Goal: Information Seeking & Learning: Learn about a topic

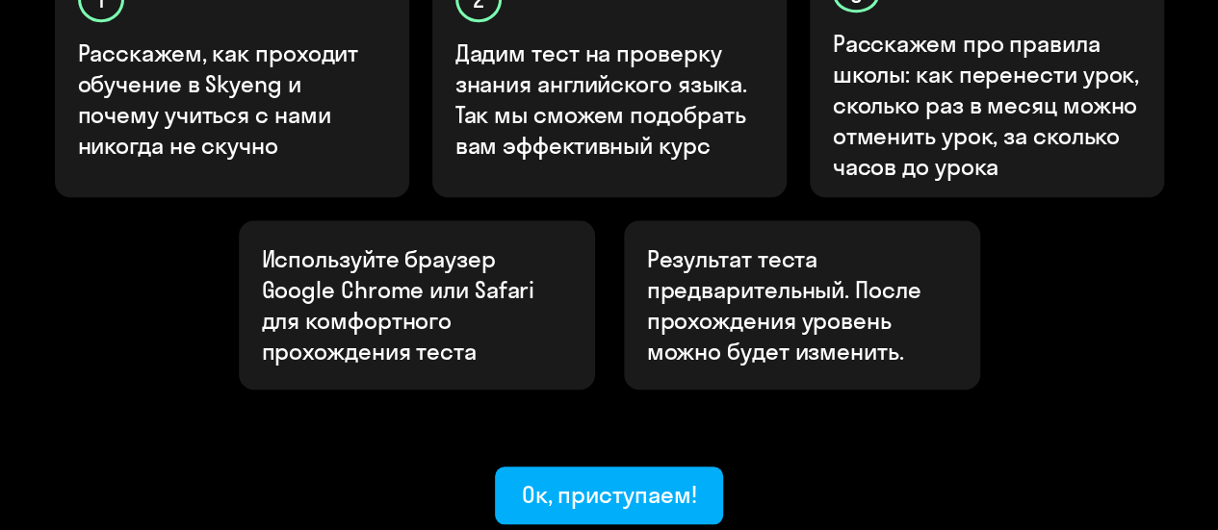
scroll to position [859, 0]
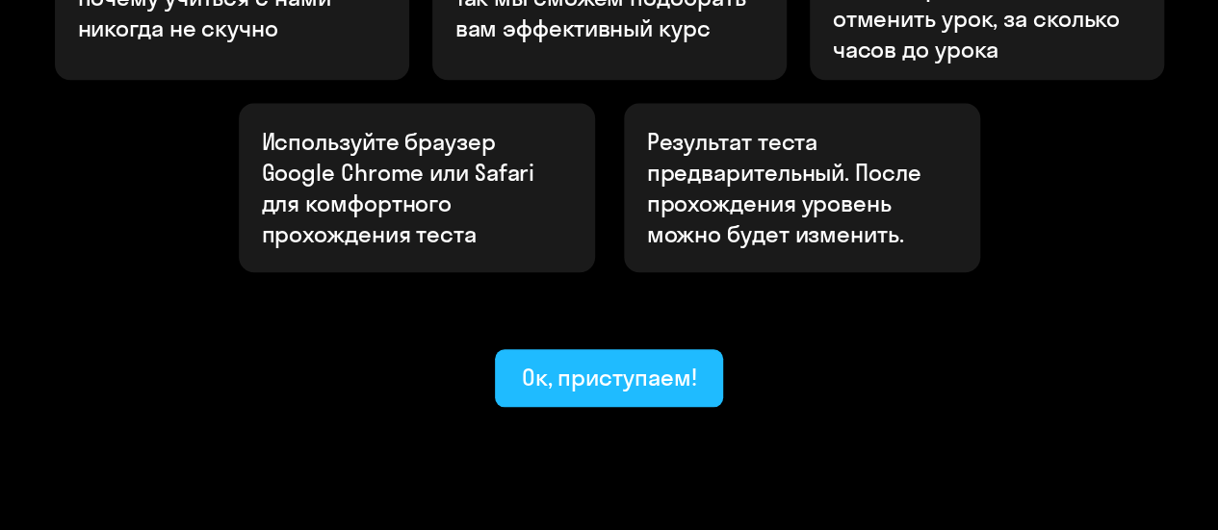
click at [639, 362] on div "Ок, приступаем!" at bounding box center [609, 377] width 175 height 31
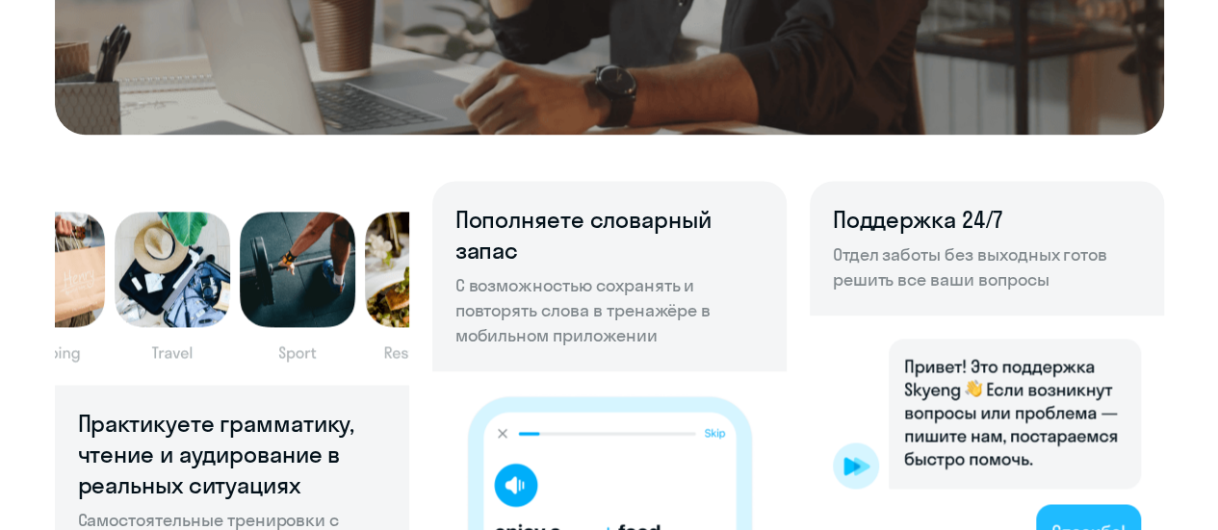
scroll to position [1637, 0]
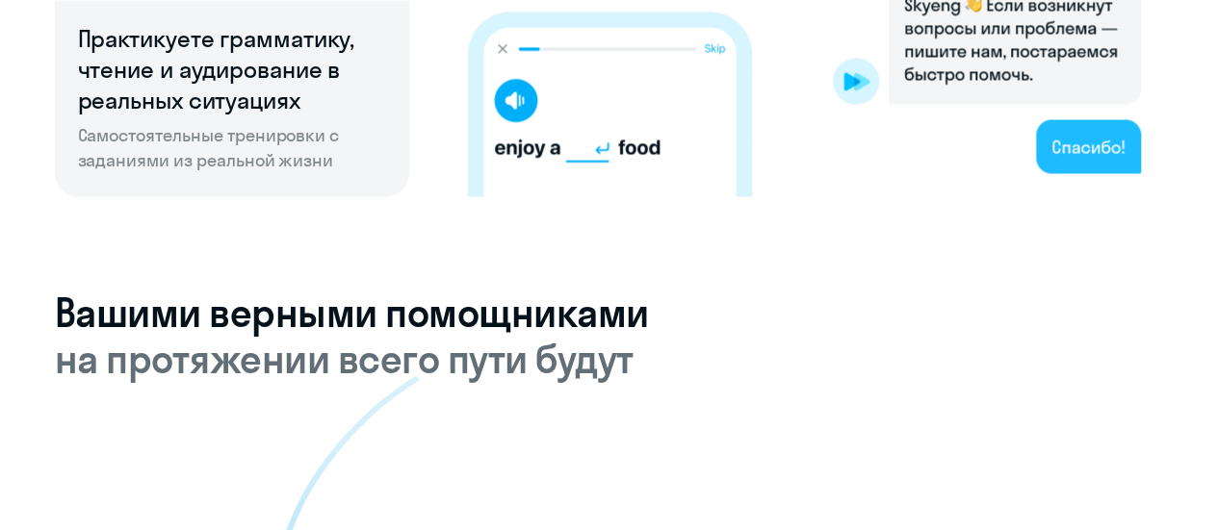
click at [1095, 142] on img at bounding box center [987, 64] width 354 height 266
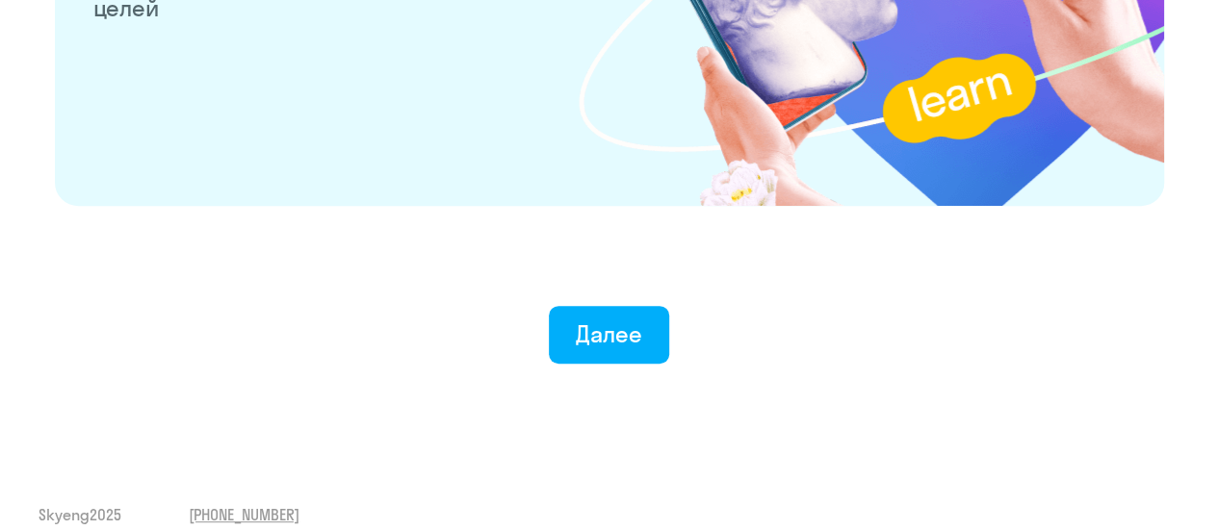
scroll to position [3931, 0]
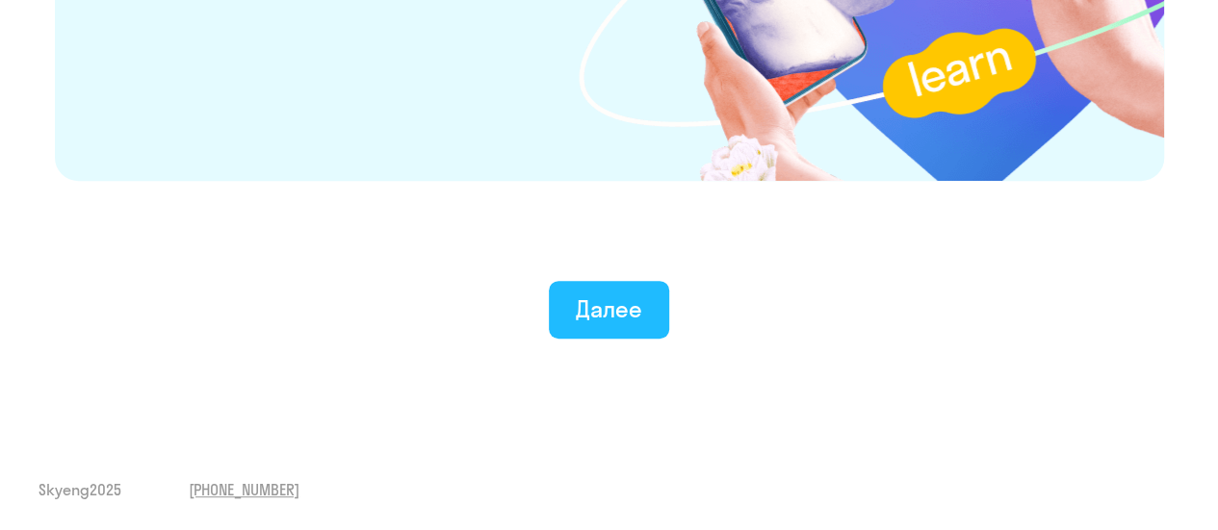
click at [603, 322] on div "Далее" at bounding box center [609, 309] width 66 height 31
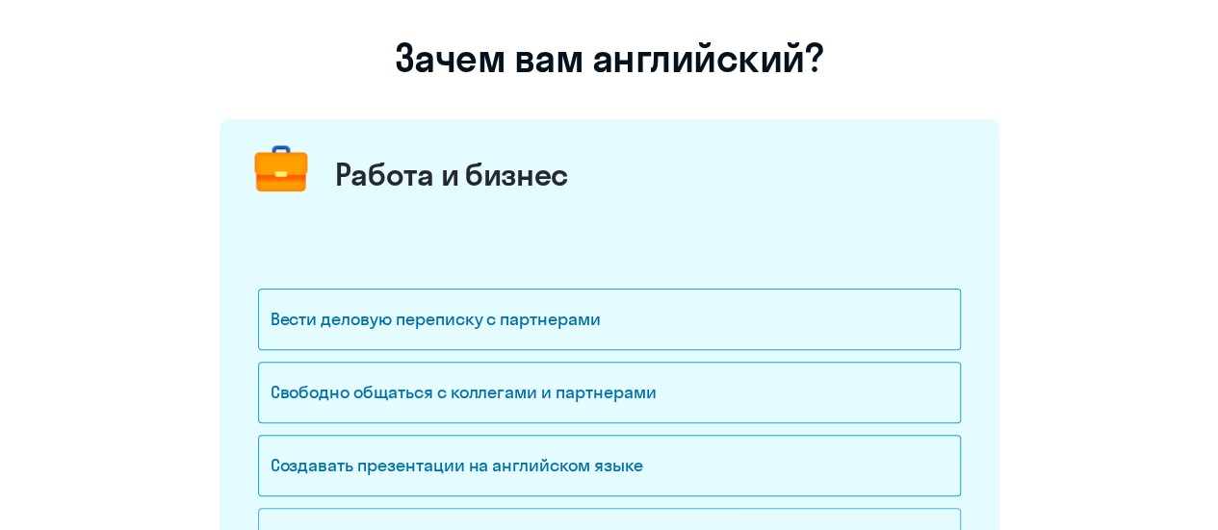
scroll to position [193, 0]
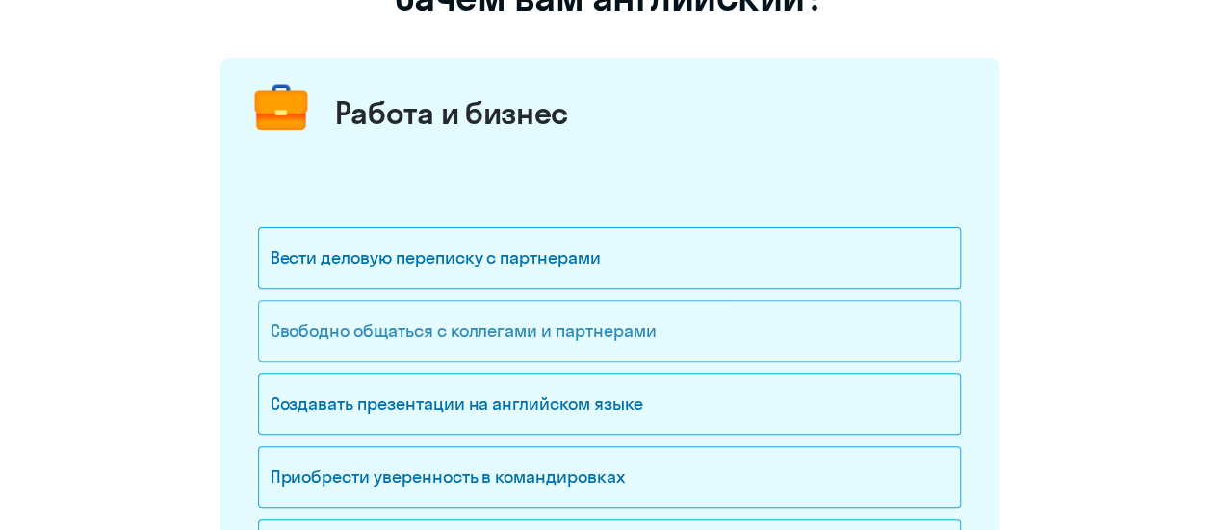
click at [659, 330] on div "Свободно общаться с коллегами и партнерами" at bounding box center [609, 331] width 703 height 62
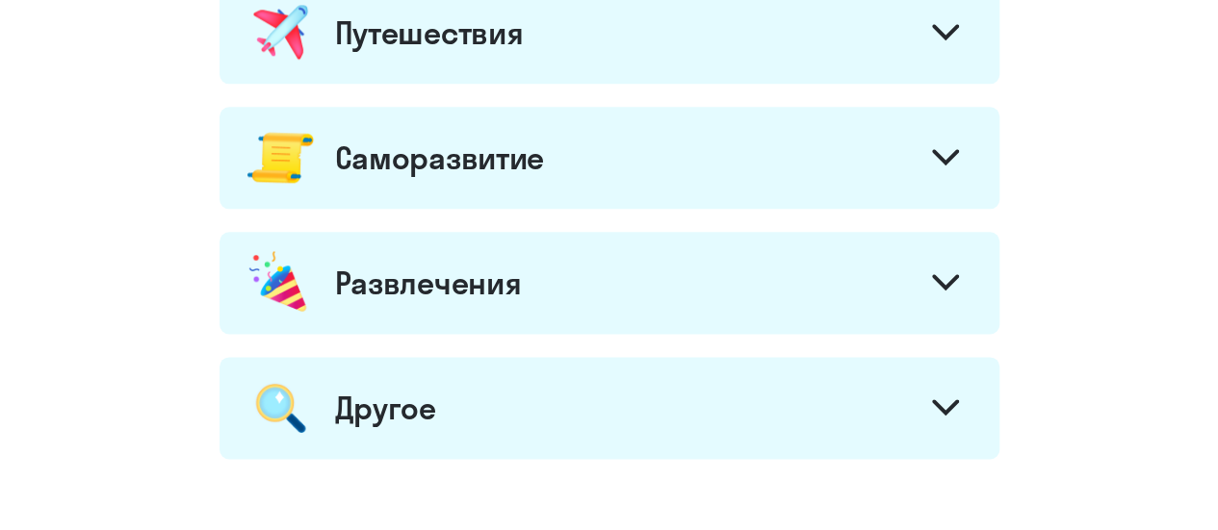
scroll to position [1302, 0]
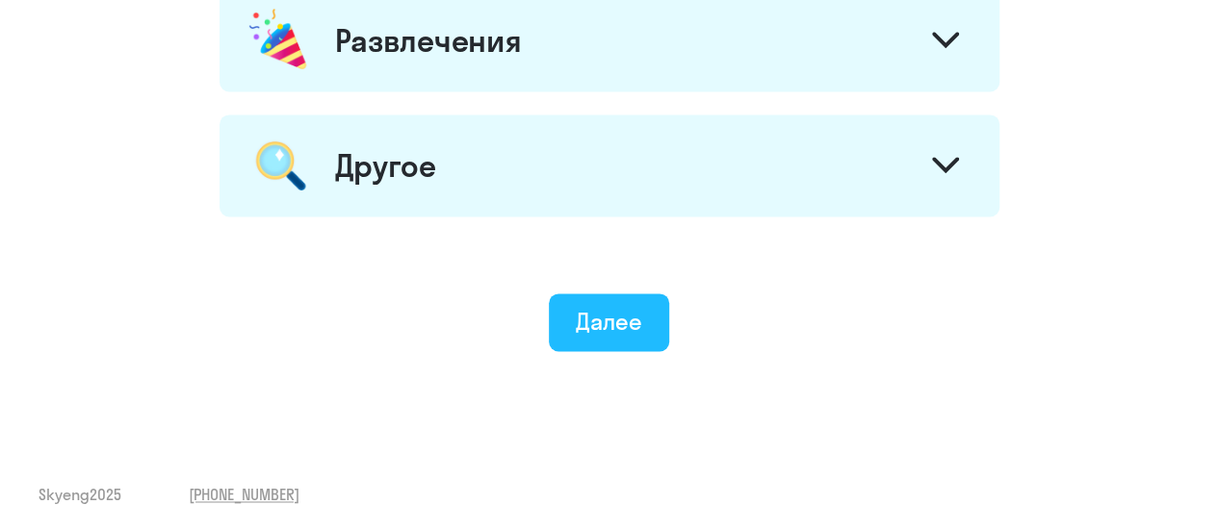
click at [591, 325] on div "Далее" at bounding box center [609, 321] width 66 height 31
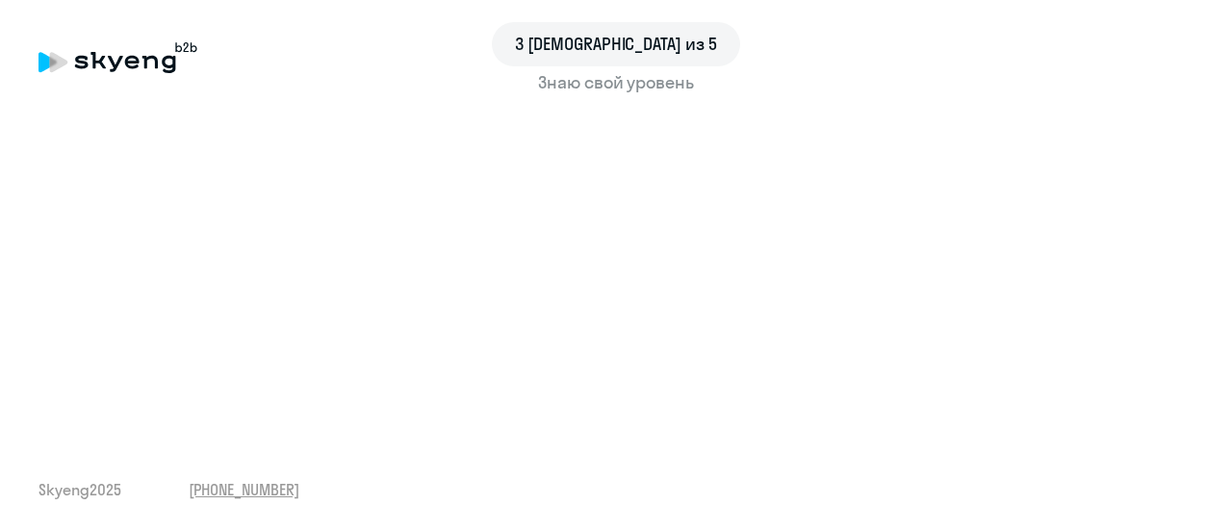
click at [504, 450] on div "3 шаг из 5 Знаю свой уровень Skyeng 2025 [PHONE_NUMBER]" at bounding box center [616, 265] width 1232 height 530
click at [635, 426] on div "3 шаг из 5 Знаю свой уровень Skyeng 2025 [PHONE_NUMBER]" at bounding box center [616, 265] width 1232 height 530
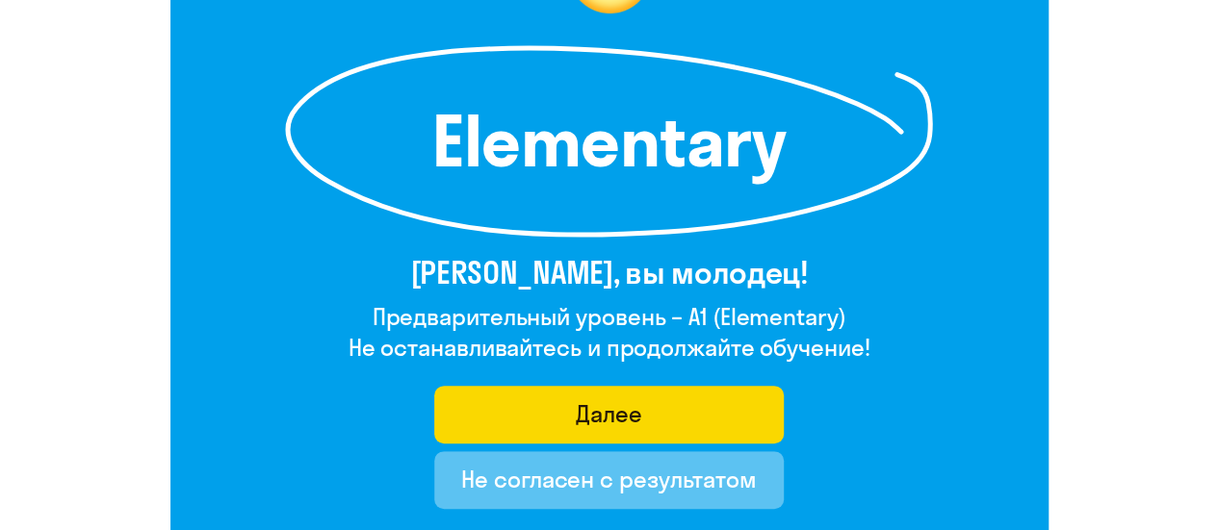
scroll to position [289, 0]
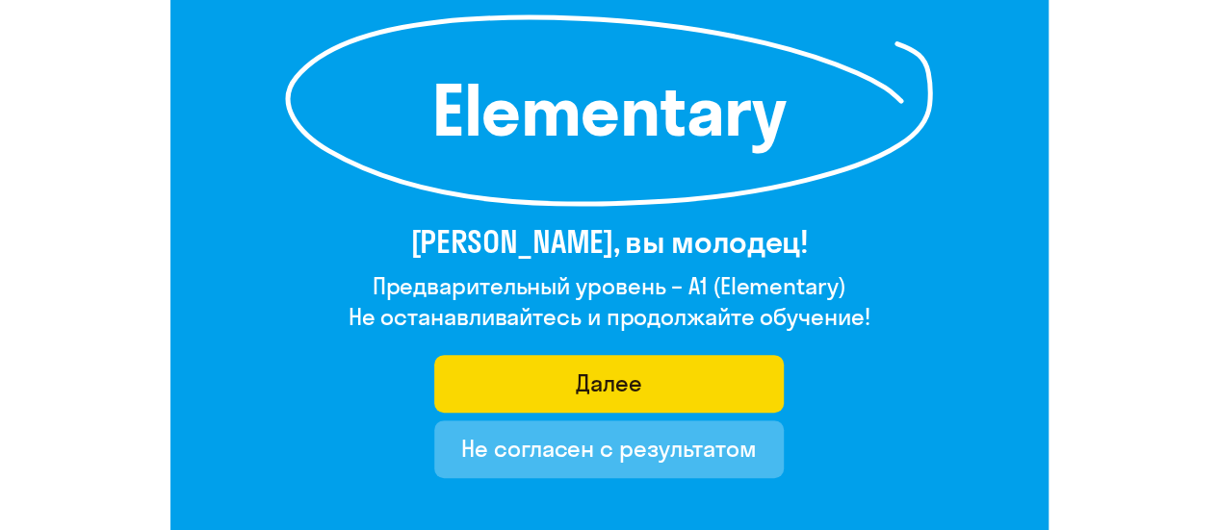
drag, startPoint x: 838, startPoint y: 288, endPoint x: 720, endPoint y: 284, distance: 118.5
click at [720, 284] on h4 "Предварительный уровень – A1 (Elementary)" at bounding box center [609, 286] width 522 height 31
copy h4 "Elementary"
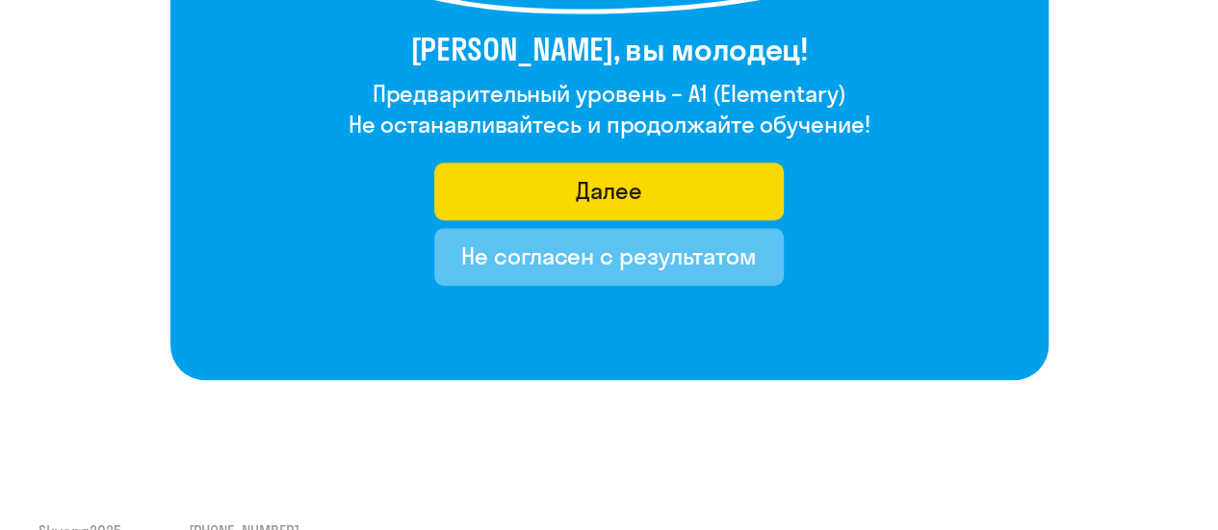
scroll to position [385, 0]
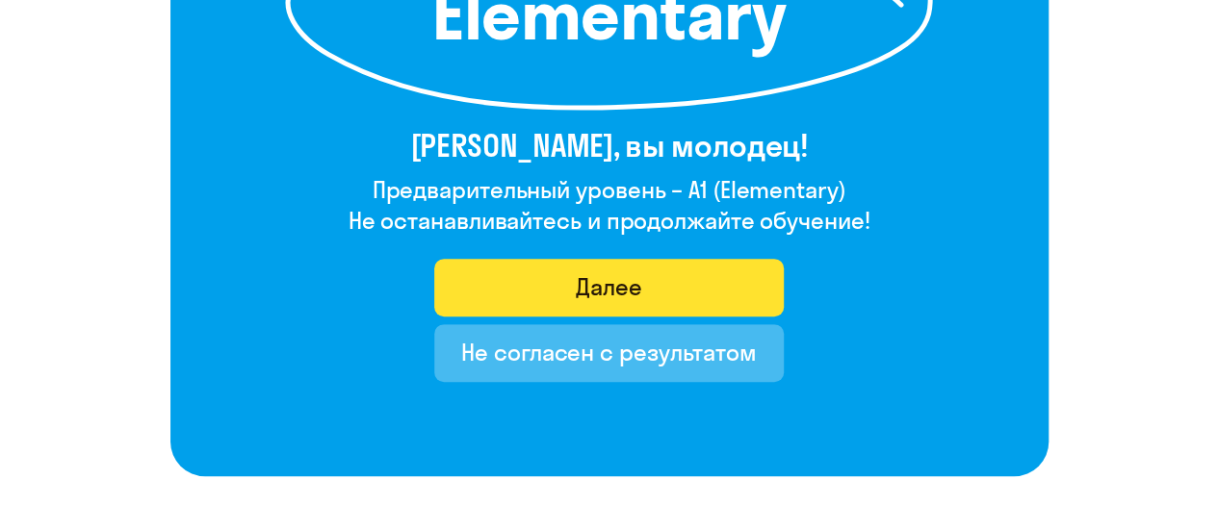
click at [606, 280] on div "Далее" at bounding box center [609, 286] width 66 height 31
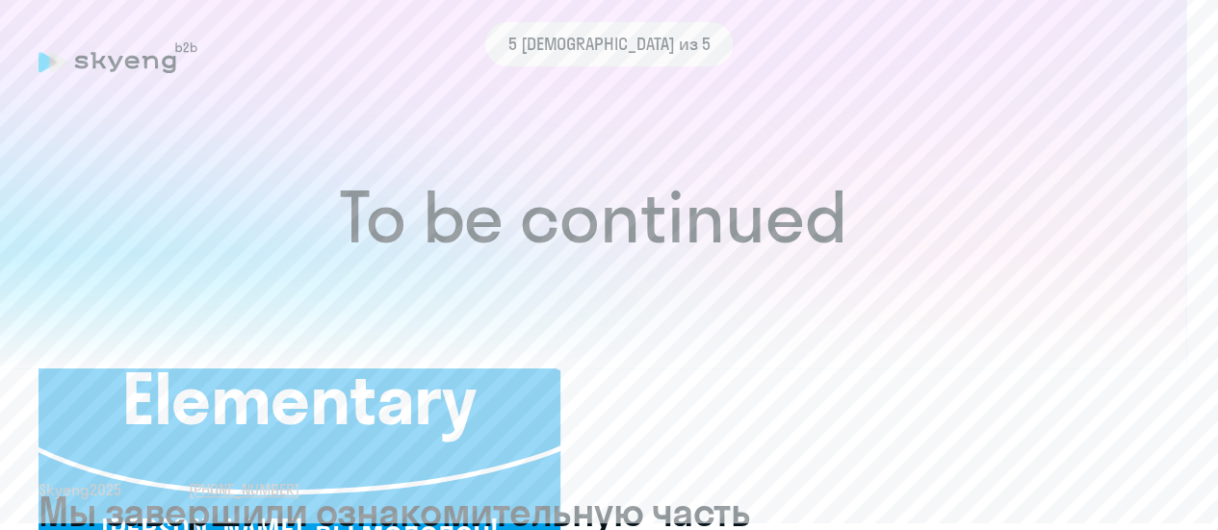
click at [601, 294] on div "5 [DEMOGRAPHIC_DATA] из 5 Elementary [PERSON_NAME], вы молодец! Предварительный…" at bounding box center [609, 265] width 1218 height 530
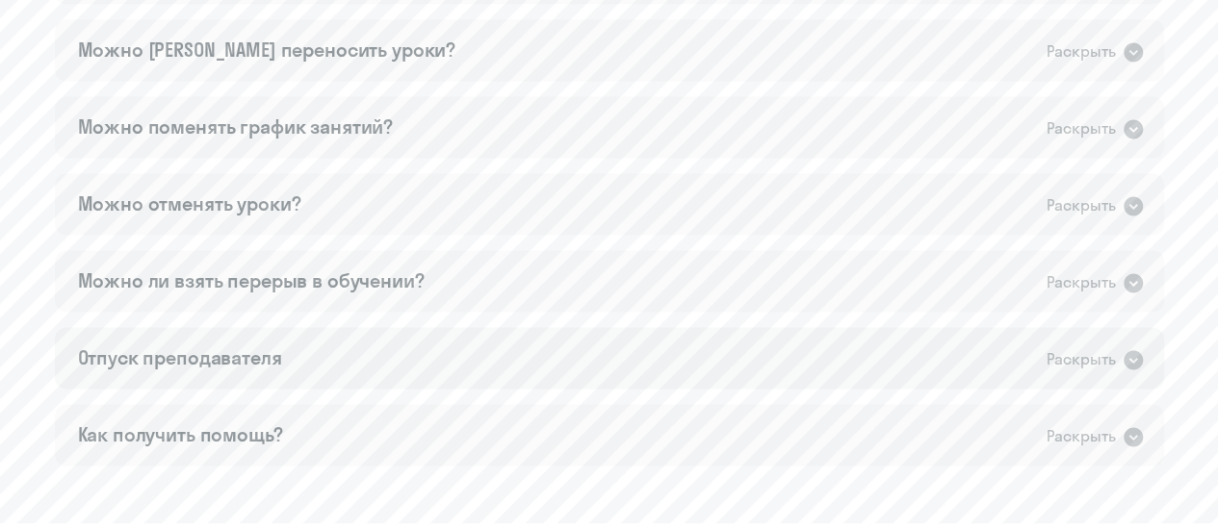
scroll to position [1386, 0]
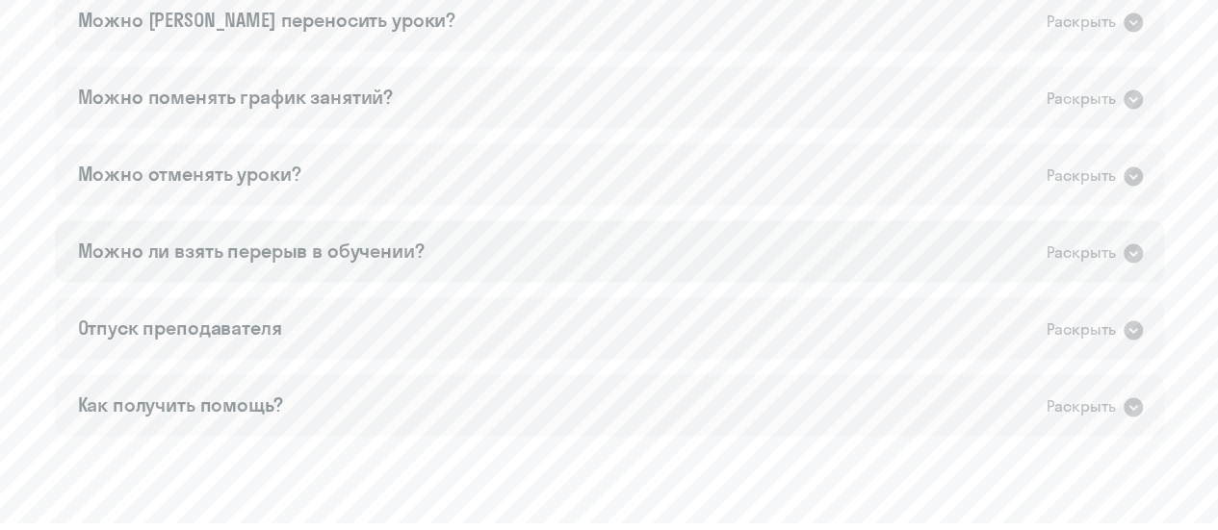
click at [1131, 249] on icon at bounding box center [1132, 253] width 19 height 19
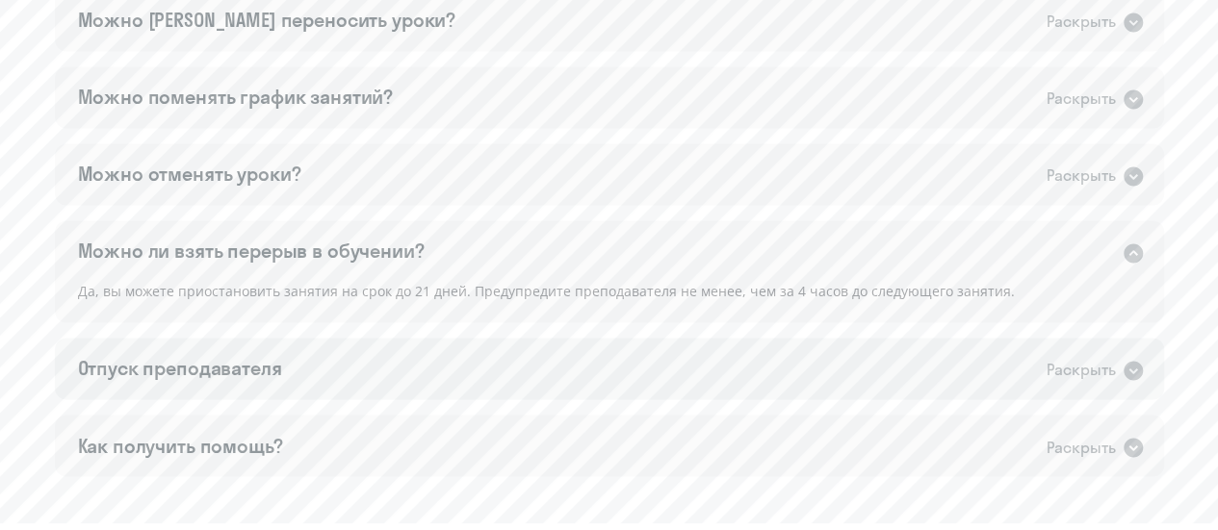
click at [1130, 367] on icon at bounding box center [1132, 370] width 19 height 19
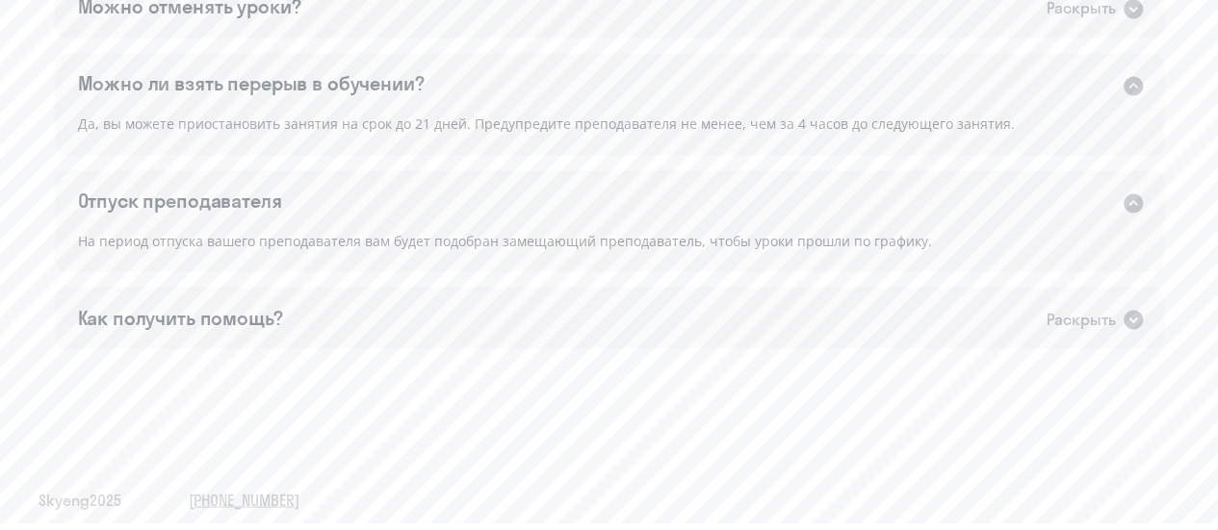
scroll to position [1563, 0]
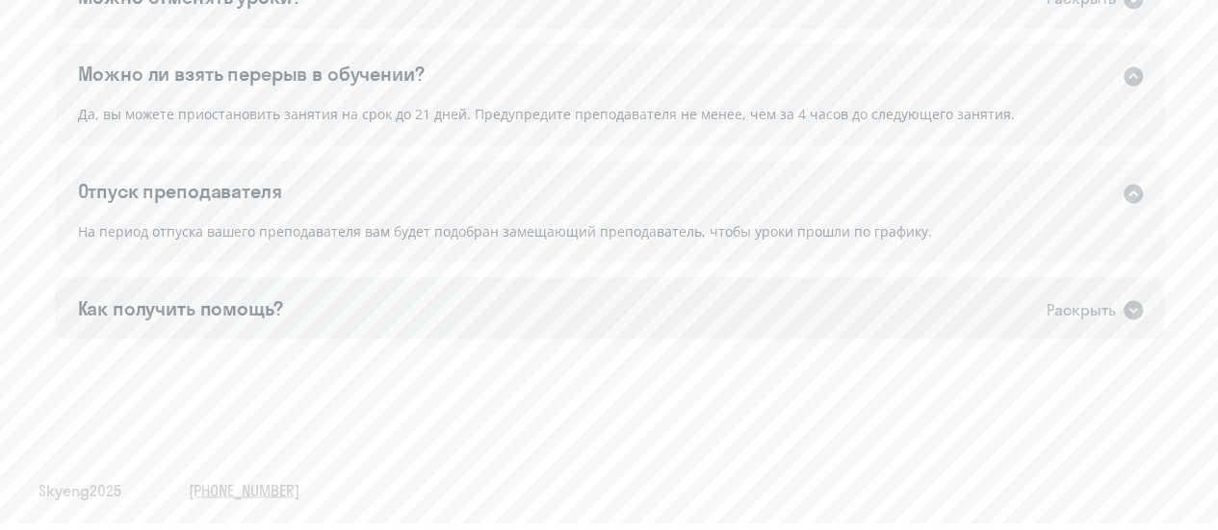
click at [1131, 319] on icon at bounding box center [1132, 309] width 19 height 19
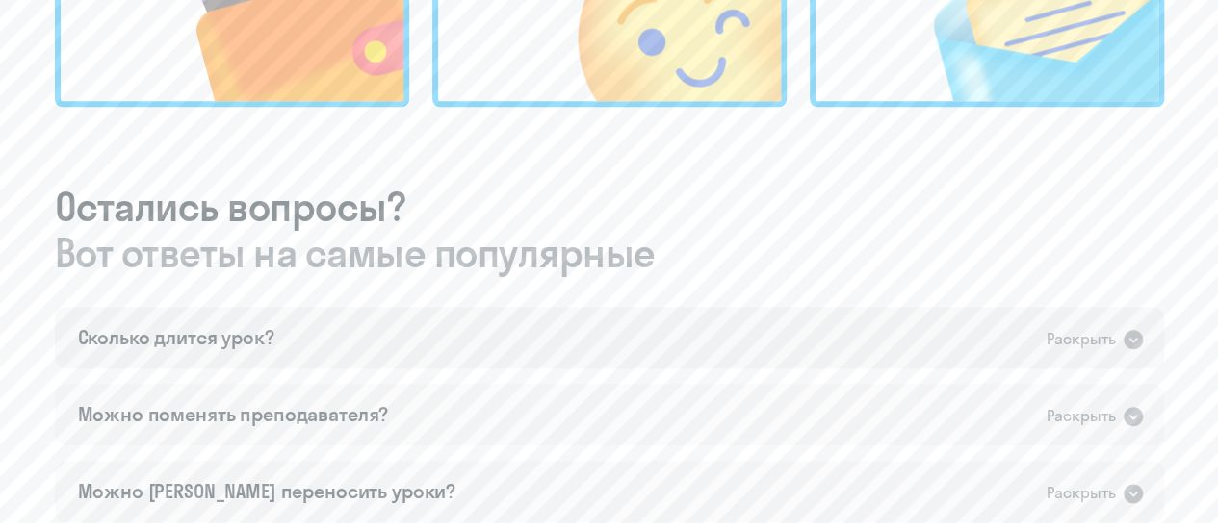
scroll to position [889, 0]
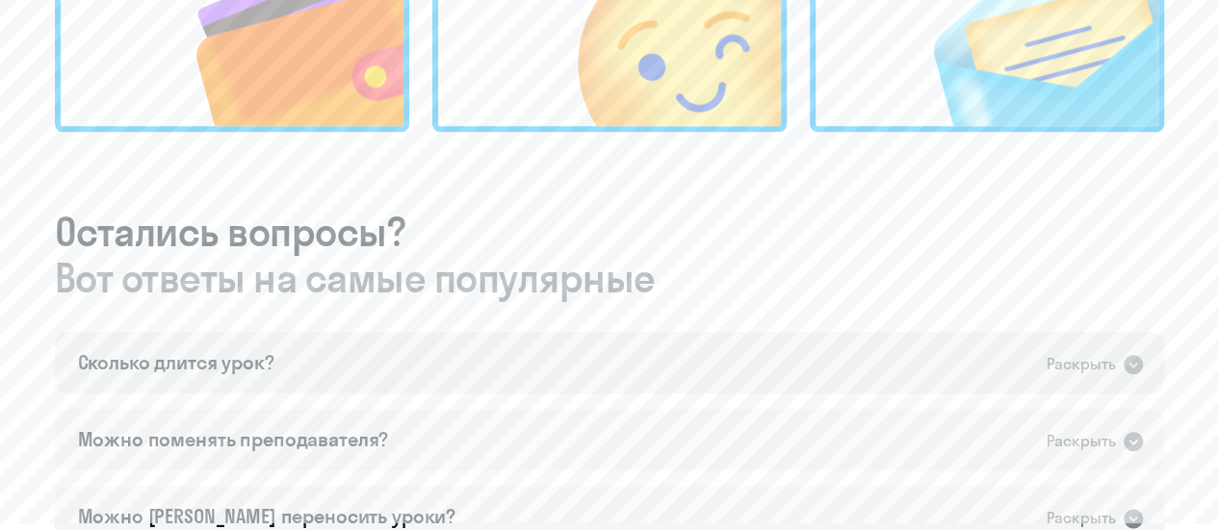
click at [1135, 369] on icon at bounding box center [1132, 364] width 19 height 19
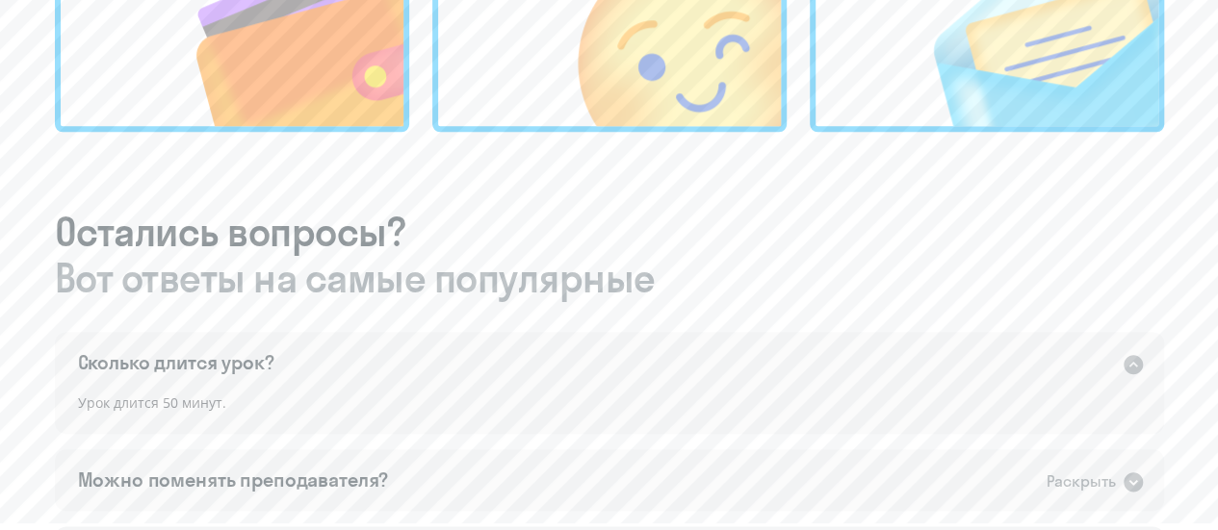
scroll to position [986, 0]
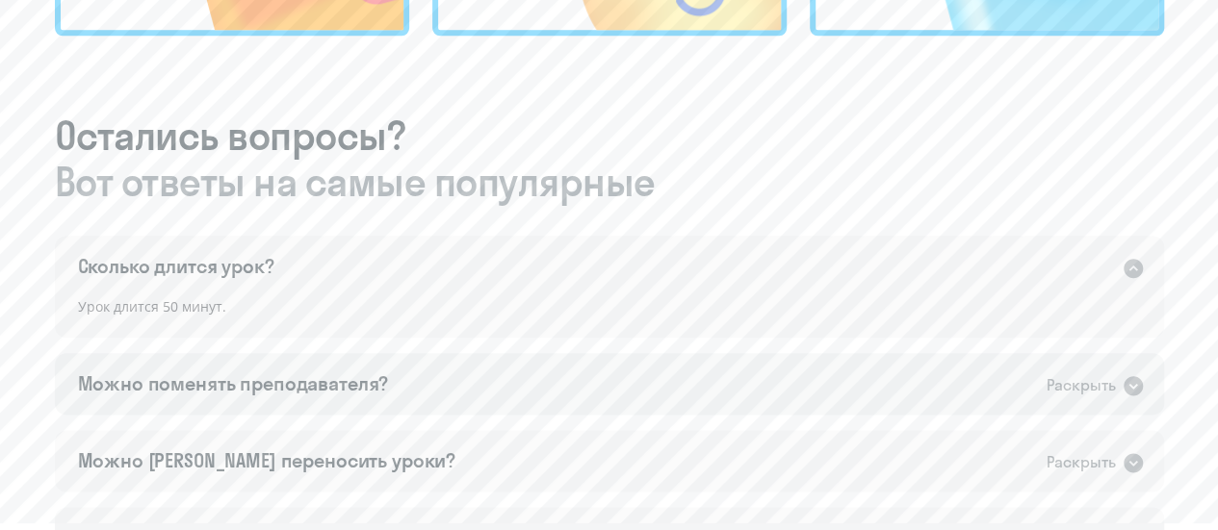
click at [1132, 384] on icon at bounding box center [1132, 385] width 19 height 19
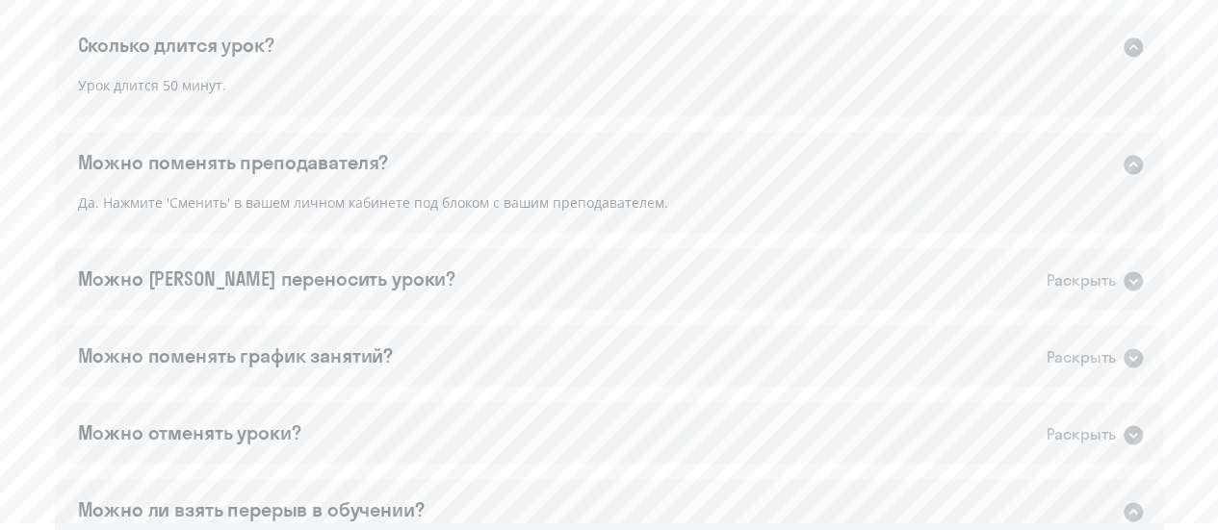
scroll to position [1275, 0]
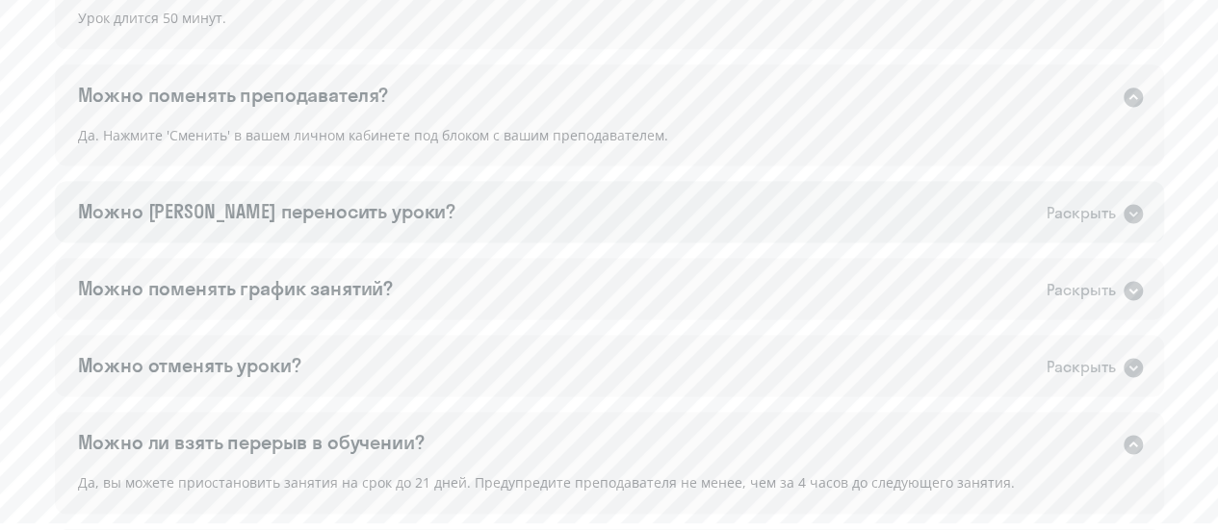
click at [1136, 216] on icon at bounding box center [1132, 213] width 19 height 19
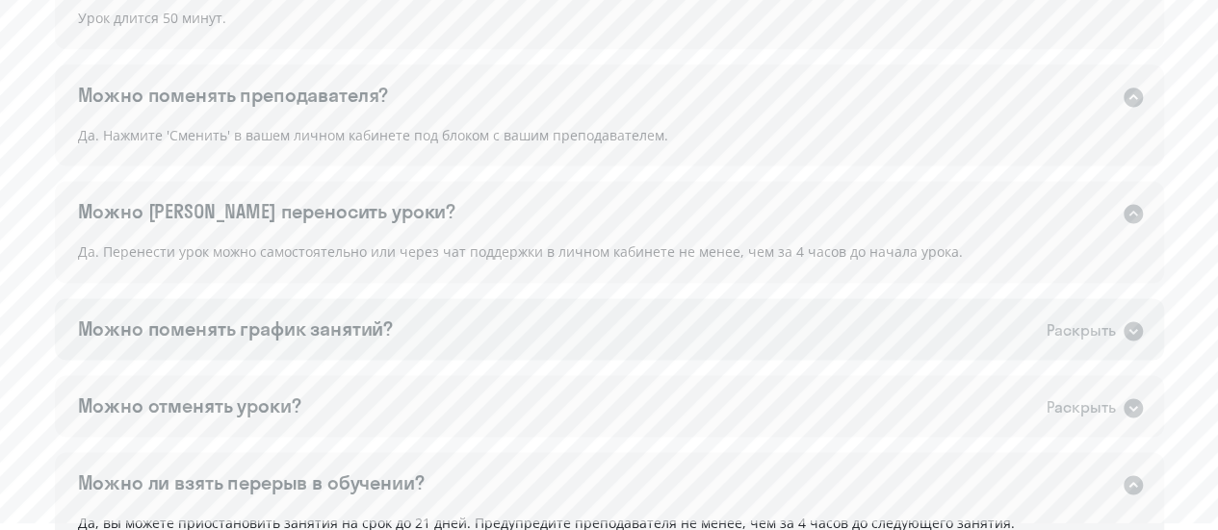
click at [1130, 330] on icon at bounding box center [1132, 331] width 23 height 23
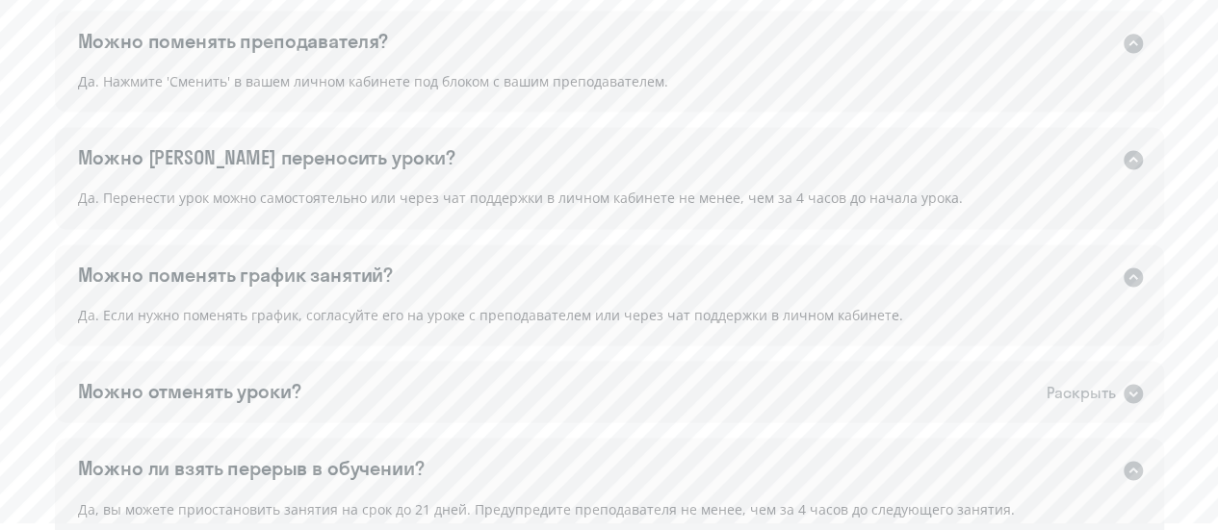
scroll to position [1371, 0]
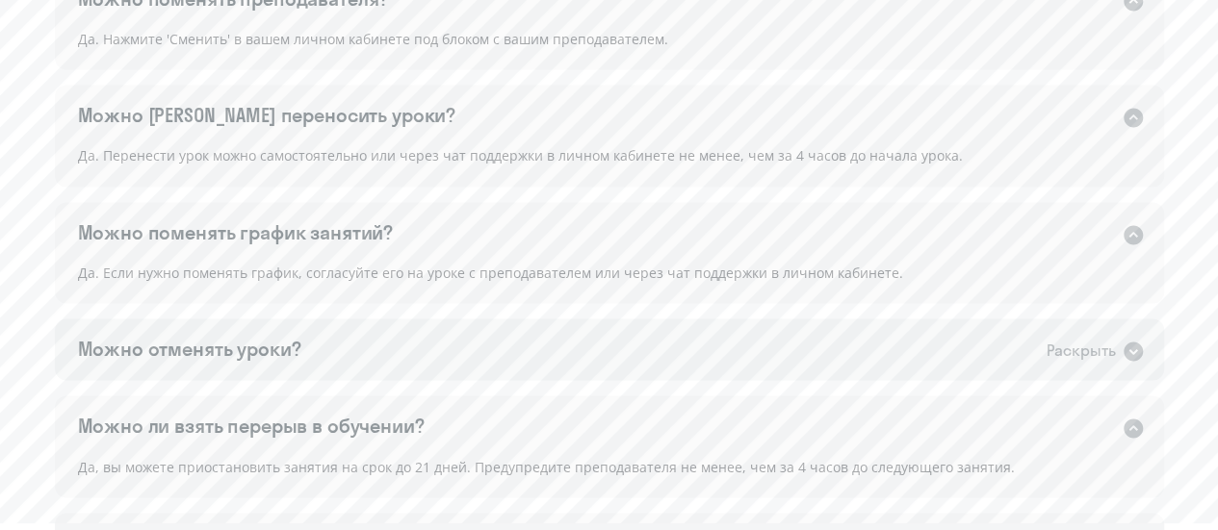
click at [1126, 348] on icon at bounding box center [1132, 351] width 19 height 19
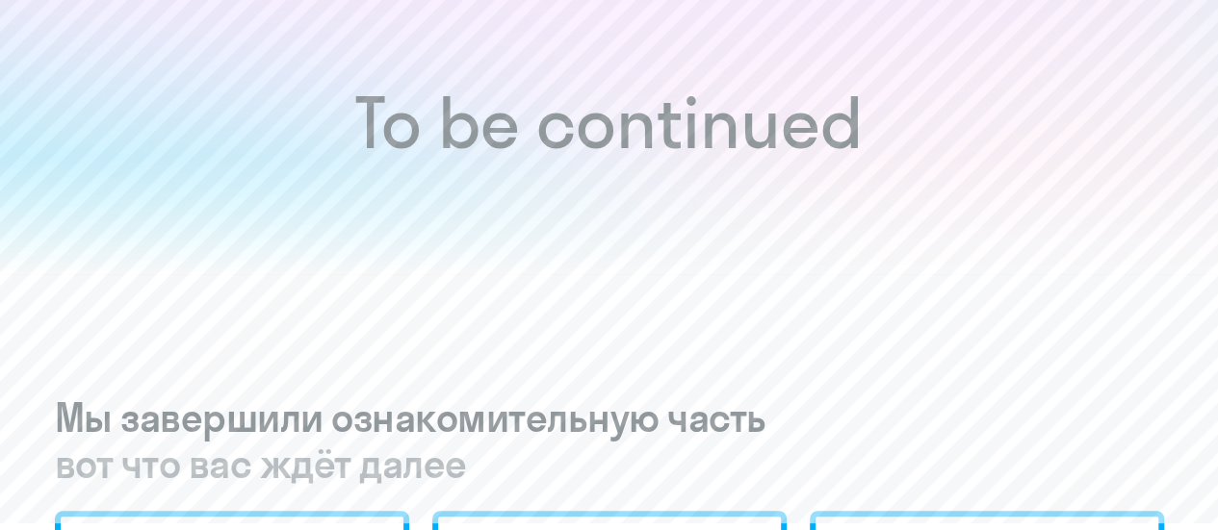
scroll to position [0, 0]
